Goal: Task Accomplishment & Management: Manage account settings

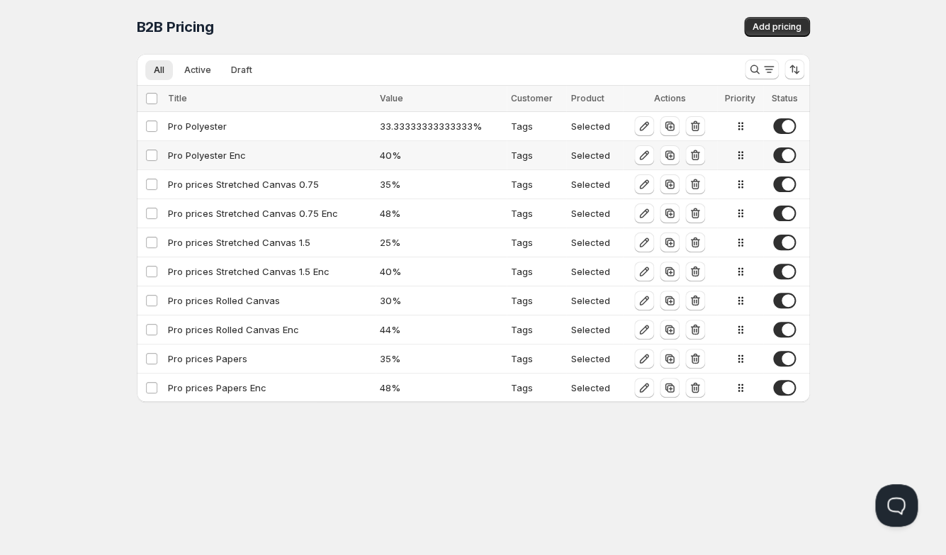
click at [216, 156] on div "Pro Polyester Enc" at bounding box center [269, 155] width 203 height 14
